Goal: Task Accomplishment & Management: Manage account settings

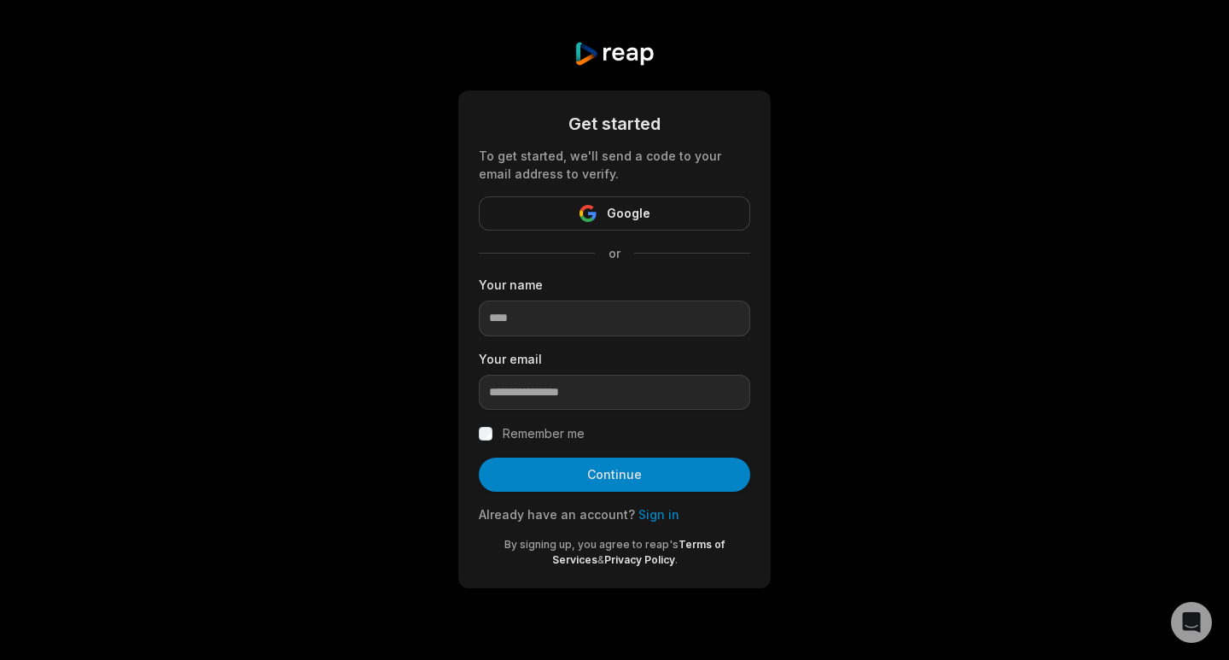
click at [648, 510] on link "Sign in" at bounding box center [658, 514] width 41 height 15
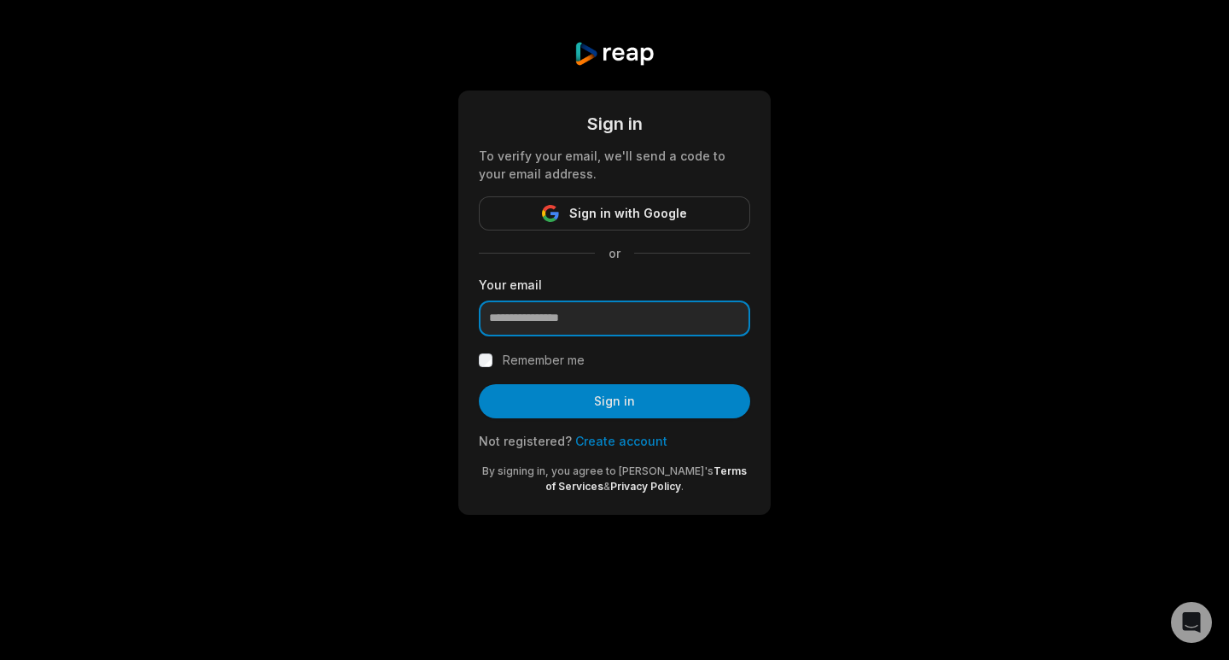
click at [611, 320] on input "email" at bounding box center [614, 318] width 271 height 36
type input "**********"
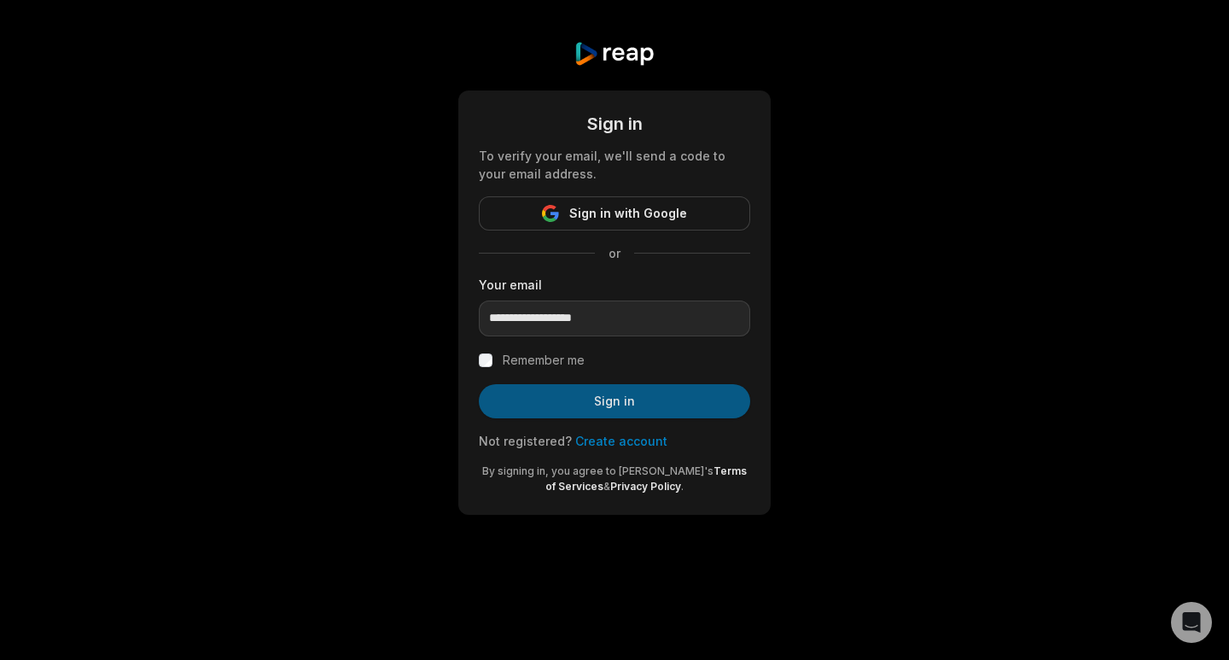
click at [637, 394] on button "Sign in" at bounding box center [614, 401] width 271 height 34
